Goal: Information Seeking & Learning: Check status

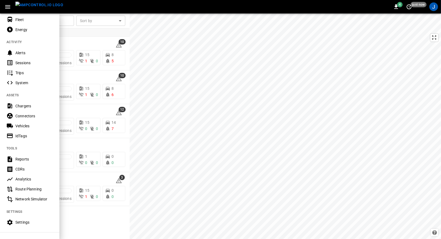
scroll to position [45, 0]
click at [20, 181] on div "Analytics" at bounding box center [34, 178] width 38 height 5
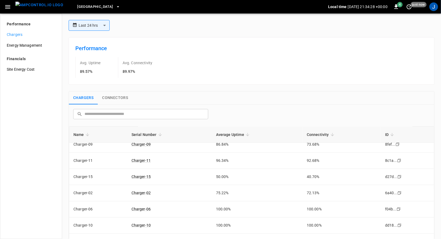
click at [99, 21] on body "**********" at bounding box center [220, 119] width 441 height 239
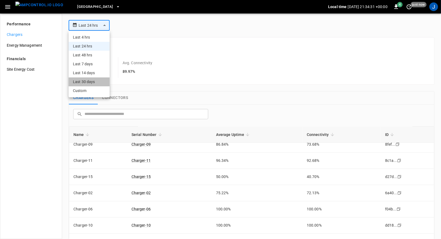
click at [87, 84] on li "Last 30 days" at bounding box center [89, 82] width 41 height 9
type input "**********"
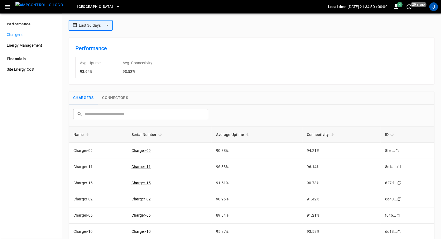
click at [106, 27] on body "**********" at bounding box center [220, 119] width 441 height 239
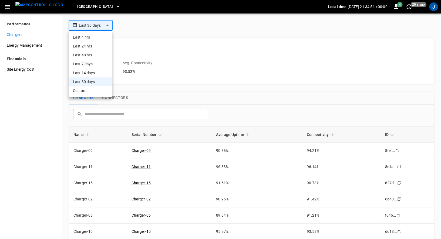
click at [89, 92] on li "Custom" at bounding box center [90, 90] width 43 height 9
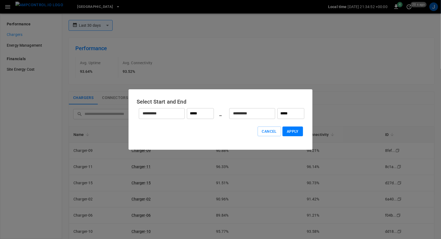
click at [163, 116] on input "**********" at bounding box center [159, 113] width 40 height 14
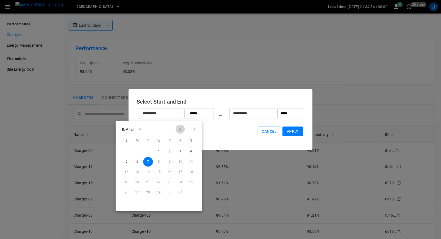
click at [181, 130] on icon "Previous month" at bounding box center [180, 129] width 6 height 6
click at [139, 152] on button "1" at bounding box center [137, 152] width 10 height 10
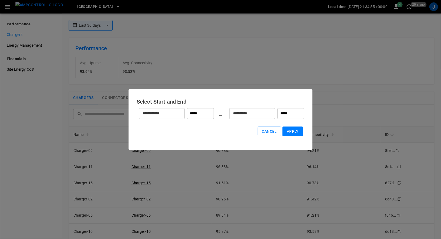
type input "**********"
click at [244, 113] on input "**********" at bounding box center [249, 113] width 40 height 14
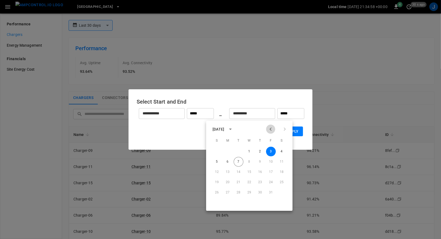
click at [269, 129] on icon "Previous month" at bounding box center [270, 129] width 6 height 6
click at [239, 194] on button "30" at bounding box center [239, 193] width 10 height 10
type input "*****"
type input "**********"
type input "*****"
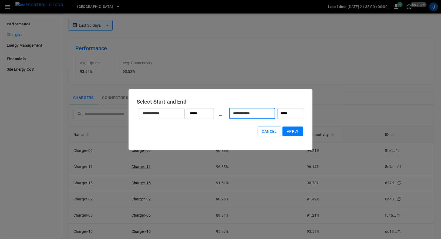
click at [294, 132] on button "Apply" at bounding box center [293, 132] width 21 height 10
type input "******"
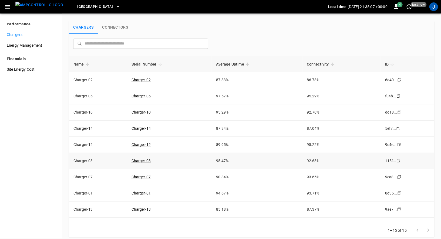
scroll to position [92, 0]
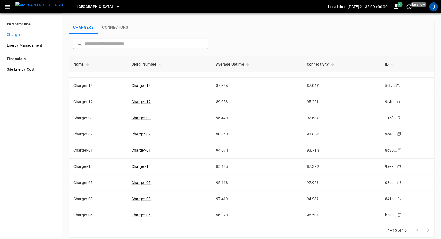
click at [87, 64] on icon at bounding box center [87, 64] width 3 height 3
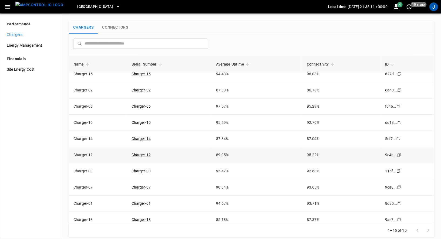
scroll to position [0, 0]
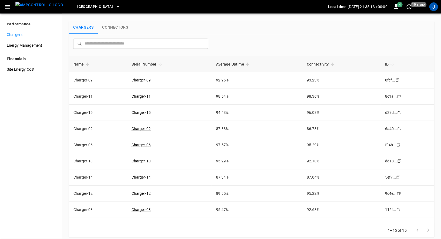
click at [86, 65] on icon at bounding box center [87, 64] width 5 height 5
click at [87, 63] on icon at bounding box center [87, 64] width 3 height 3
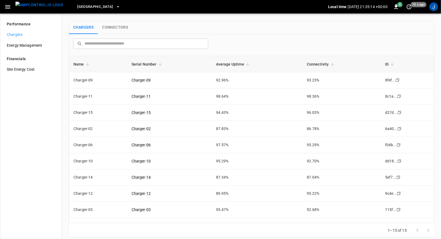
click at [87, 63] on icon at bounding box center [87, 64] width 3 height 3
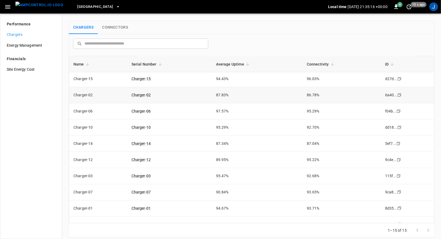
scroll to position [92, 0]
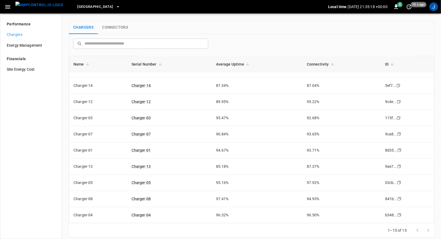
click at [87, 65] on icon at bounding box center [87, 64] width 3 height 3
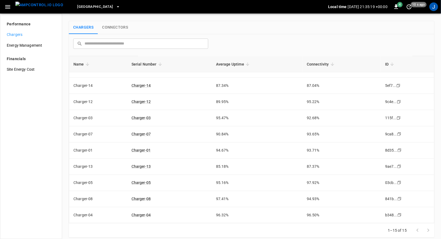
click at [87, 65] on icon at bounding box center [87, 64] width 3 height 3
click at [88, 62] on icon at bounding box center [87, 64] width 5 height 5
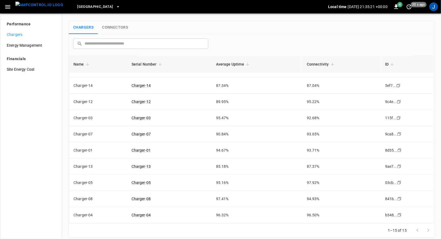
click at [162, 61] on span "Serial Number" at bounding box center [148, 64] width 32 height 6
click at [391, 66] on span "ID" at bounding box center [390, 64] width 11 height 6
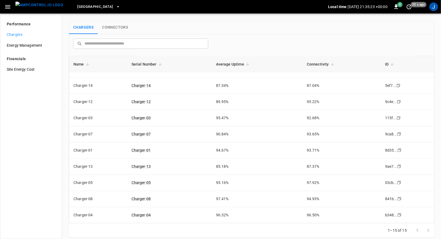
click at [391, 66] on span "ID" at bounding box center [390, 64] width 11 height 6
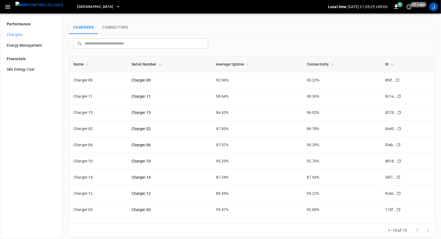
scroll to position [0, 0]
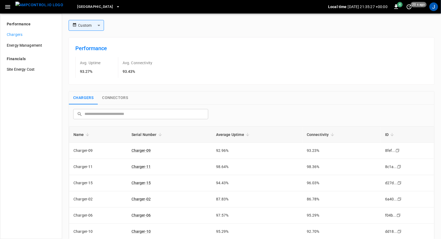
click at [302, 98] on div "Chargers Connectors" at bounding box center [252, 98] width 366 height 13
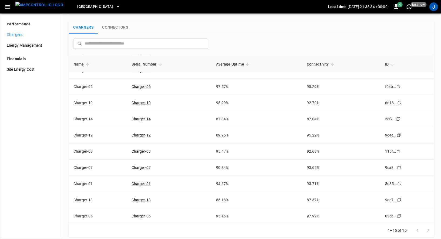
scroll to position [58, 0]
click at [86, 66] on span "Name" at bounding box center [82, 64] width 18 height 6
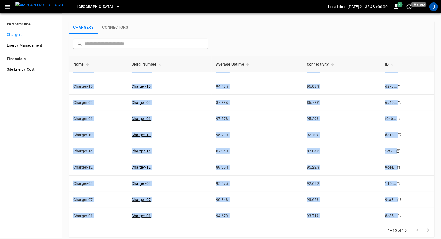
scroll to position [0, 0]
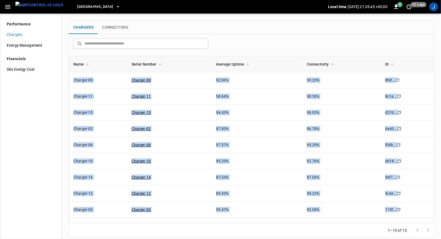
drag, startPoint x: 323, startPoint y: 214, endPoint x: 69, endPoint y: 63, distance: 296.2
click at [69, 63] on div "Name Serial Number Average Uptime Connectivity ID Charger-09 Charger-09 92.96% …" at bounding box center [252, 139] width 366 height 167
click at [62, 113] on div "Custom ****** ​ Performance Avg. Uptime 93.27% Avg. Connectivity 93.43% Charger…" at bounding box center [251, 127] width 379 height 226
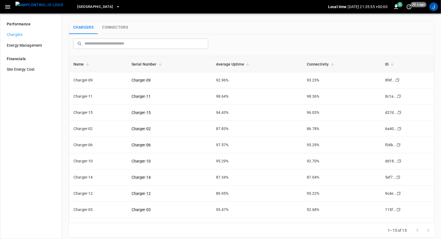
click at [197, 53] on div "​ ​" at bounding box center [252, 45] width 366 height 22
click at [8, 8] on icon "button" at bounding box center [7, 7] width 7 height 7
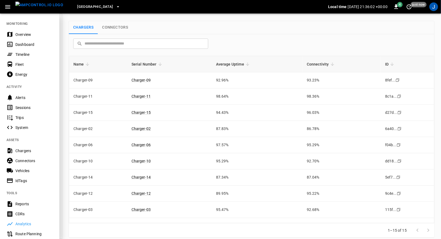
click at [233, 32] on div at bounding box center [220, 119] width 441 height 239
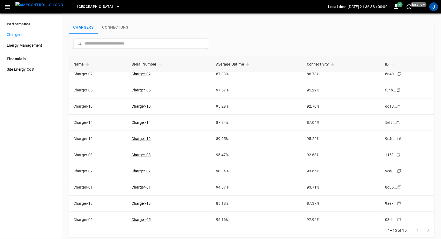
scroll to position [92, 0]
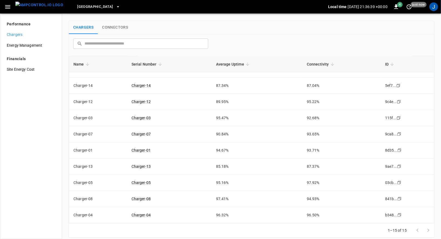
click at [95, 5] on span "[GEOGRAPHIC_DATA]" at bounding box center [95, 7] width 36 height 6
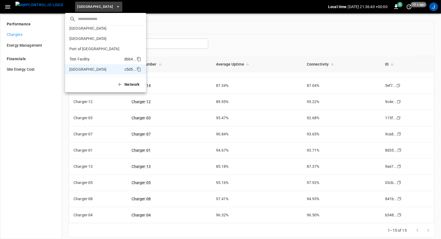
scroll to position [0, 0]
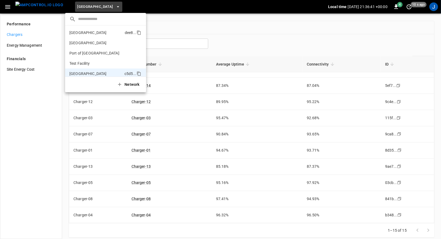
click at [95, 33] on p "[GEOGRAPHIC_DATA]" at bounding box center [95, 32] width 53 height 5
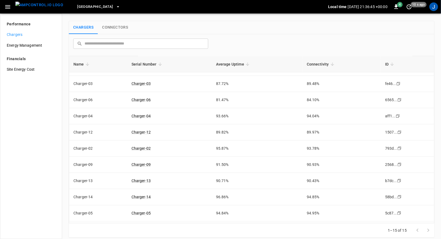
scroll to position [92, 0]
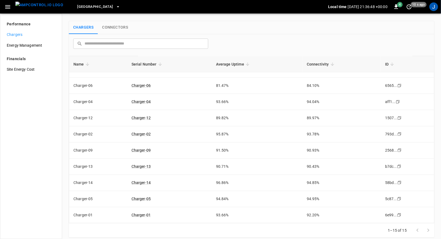
click at [77, 5] on span "[GEOGRAPHIC_DATA]" at bounding box center [95, 7] width 36 height 6
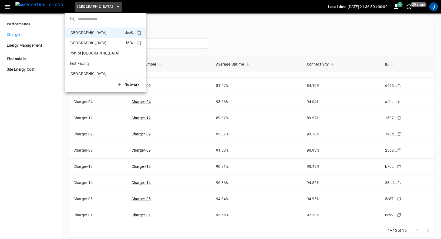
click at [87, 47] on li "Port of Barcelona f5f4 ..." at bounding box center [105, 43] width 81 height 10
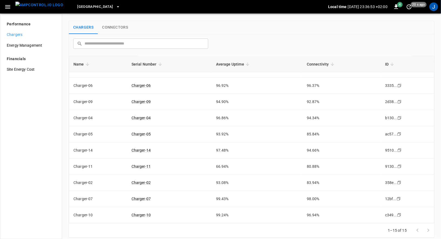
click at [77, 5] on span "[GEOGRAPHIC_DATA]" at bounding box center [95, 7] width 36 height 6
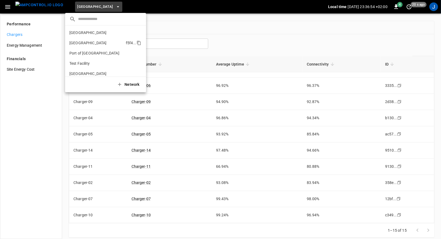
scroll to position [4, 0]
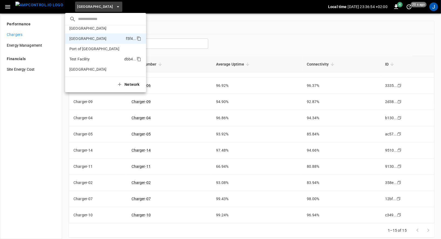
click at [88, 60] on p "Test Facility" at bounding box center [95, 58] width 53 height 5
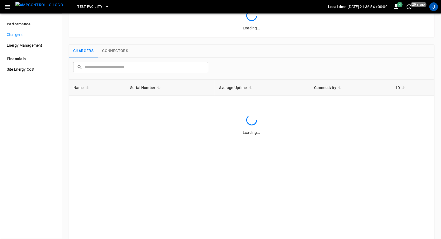
scroll to position [0, 0]
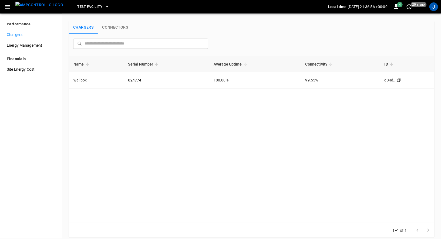
click at [227, 32] on div "Chargers Connectors" at bounding box center [252, 27] width 366 height 13
click at [28, 38] on div "Chargers" at bounding box center [30, 34] width 57 height 11
click at [38, 8] on img "menu" at bounding box center [39, 5] width 48 height 7
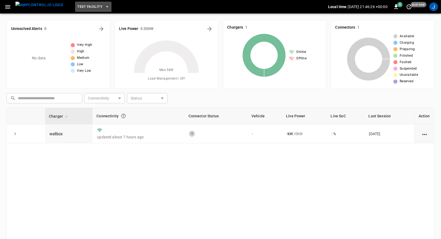
click at [88, 6] on span "Test Facility" at bounding box center [89, 7] width 25 height 6
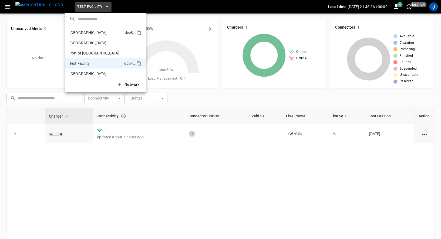
scroll to position [4, 0]
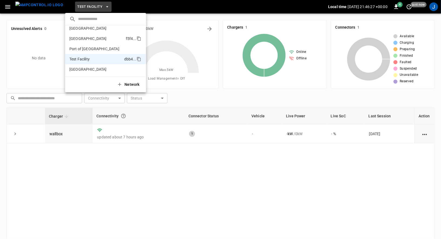
click at [90, 36] on p "[GEOGRAPHIC_DATA]" at bounding box center [96, 38] width 54 height 5
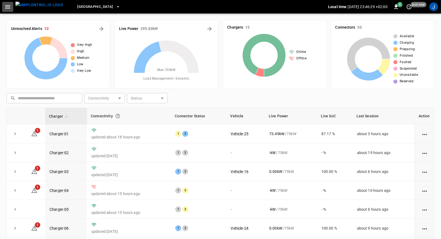
click at [3, 7] on button "button" at bounding box center [7, 7] width 11 height 10
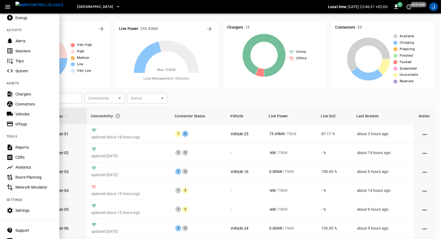
scroll to position [79, 0]
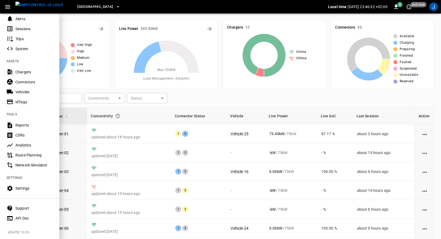
click at [26, 144] on div "Analytics" at bounding box center [34, 145] width 38 height 5
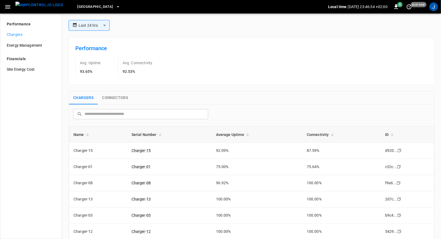
click at [87, 137] on span "Name" at bounding box center [82, 135] width 18 height 6
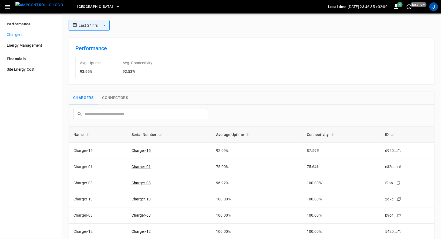
click at [87, 137] on span "Name" at bounding box center [82, 135] width 18 height 6
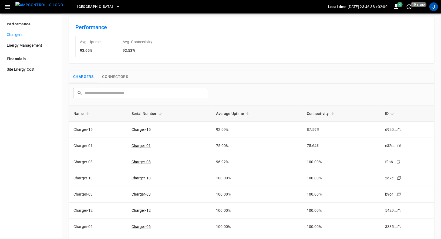
scroll to position [24, 0]
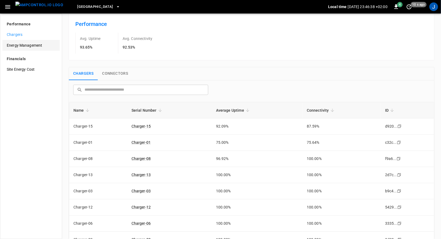
click at [38, 47] on span "Energy Management" at bounding box center [31, 46] width 49 height 6
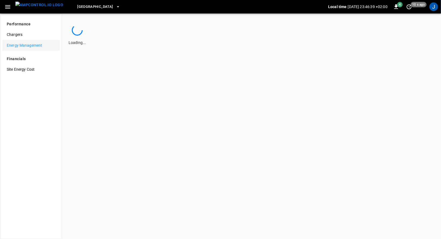
scroll to position [0, 0]
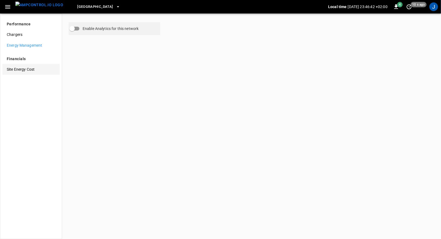
click at [34, 69] on span "Site Energy Cost" at bounding box center [31, 70] width 49 height 6
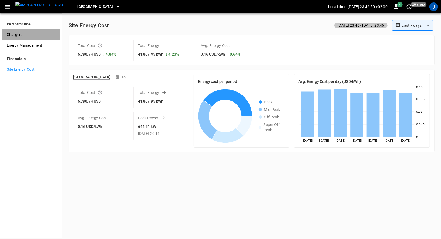
click at [19, 32] on span "Chargers" at bounding box center [31, 35] width 49 height 6
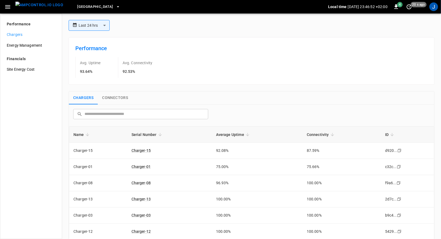
click at [161, 133] on icon at bounding box center [160, 134] width 5 height 5
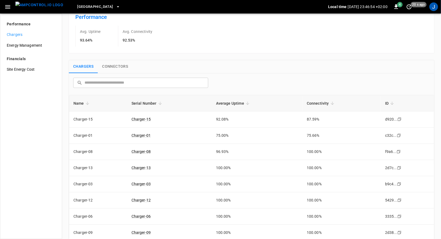
scroll to position [34, 0]
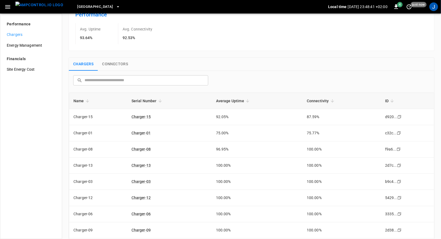
click at [88, 101] on icon at bounding box center [87, 101] width 5 height 5
